Goal: Transaction & Acquisition: Purchase product/service

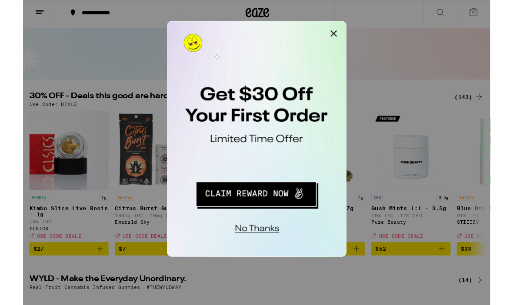
click at [281, 26] on button "Close Modal" at bounding box center [276, 29] width 17 height 17
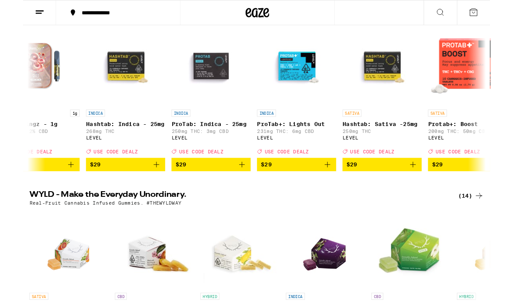
scroll to position [0, 7732]
click at [119, 79] on img "Open page for Hashtab: Indica - 25mg from LEVEL" at bounding box center [113, 72] width 87 height 87
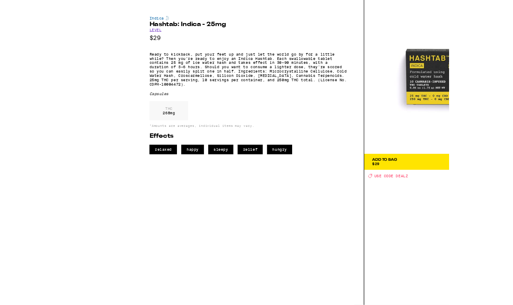
scroll to position [107, 0]
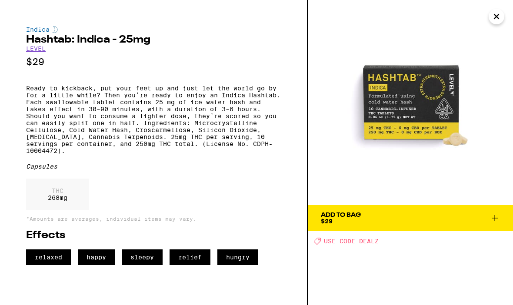
click at [499, 17] on icon "Close" at bounding box center [496, 16] width 10 height 13
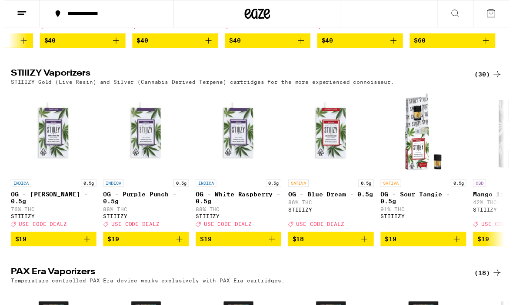
scroll to position [1512, 0]
